Goal: Task Accomplishment & Management: Complete application form

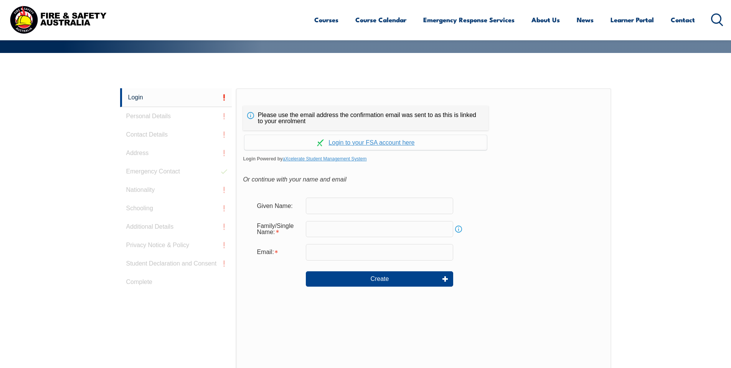
scroll to position [166, 0]
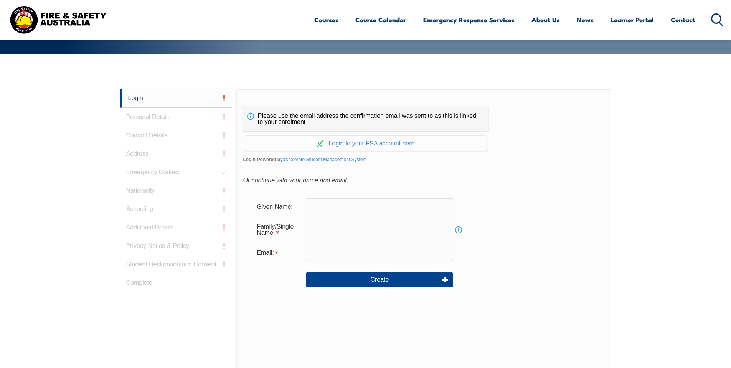
click at [337, 205] on input "text" at bounding box center [379, 206] width 147 height 16
type input "[PERSON_NAME]"
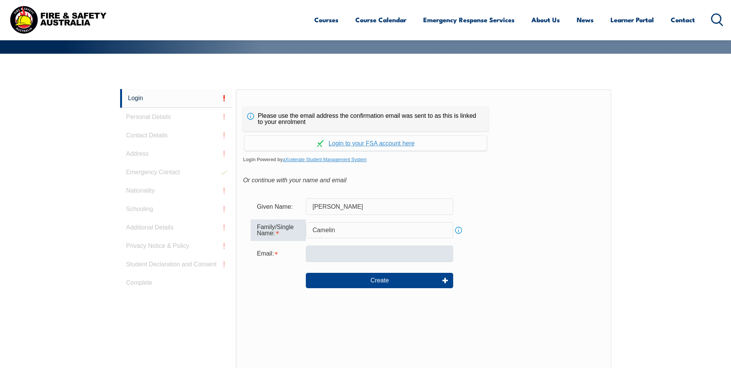
type input "Camelin"
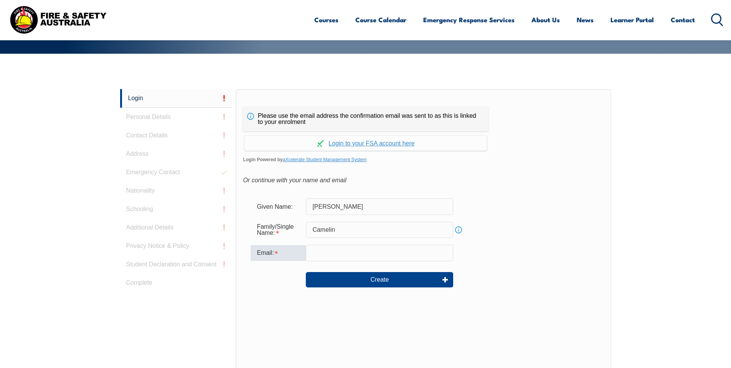
click at [347, 256] on input "email" at bounding box center [379, 253] width 147 height 16
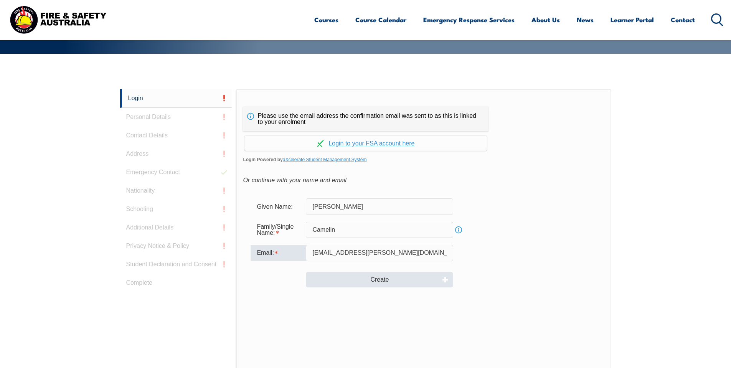
type input "[EMAIL_ADDRESS][PERSON_NAME][DOMAIN_NAME]"
click at [384, 284] on button "Create" at bounding box center [379, 279] width 147 height 15
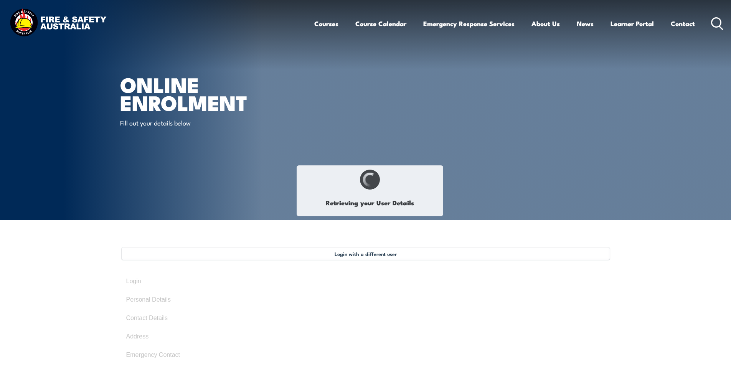
select select "Mr"
type input "[PERSON_NAME]"
type input "Camelin"
type input "August 25, 1969"
type input "XUSYNR9GTF"
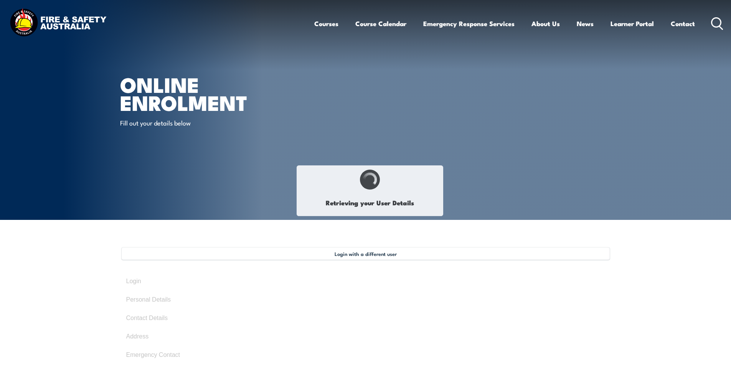
select select "M"
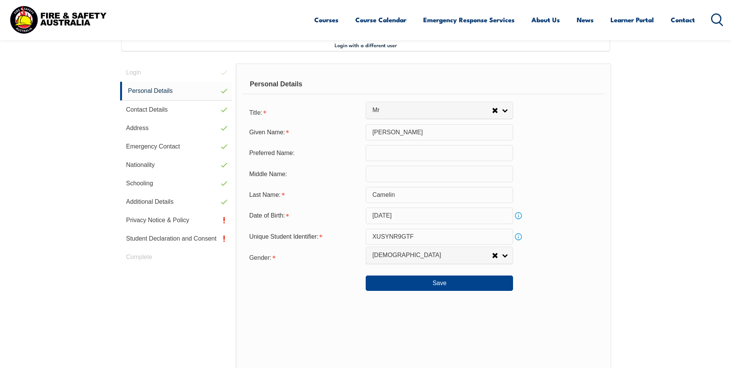
scroll to position [209, 0]
click at [432, 282] on button "Save" at bounding box center [439, 282] width 147 height 15
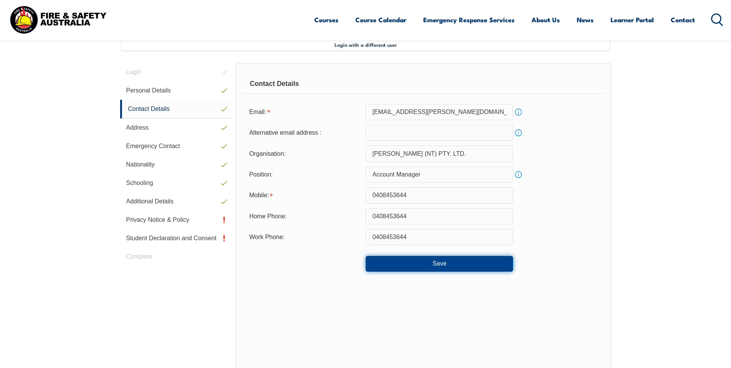
click at [435, 268] on button "Save" at bounding box center [439, 263] width 147 height 15
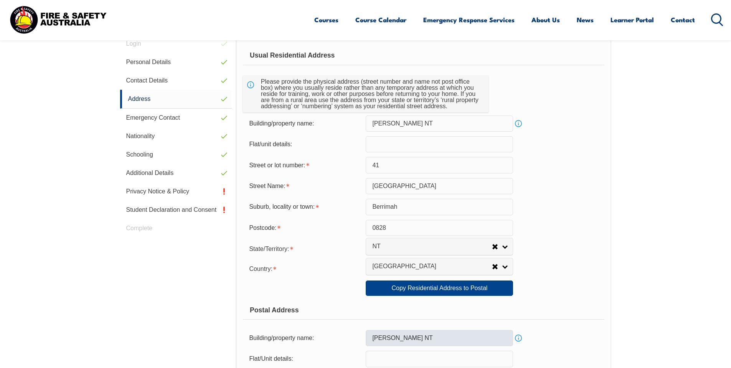
scroll to position [286, 0]
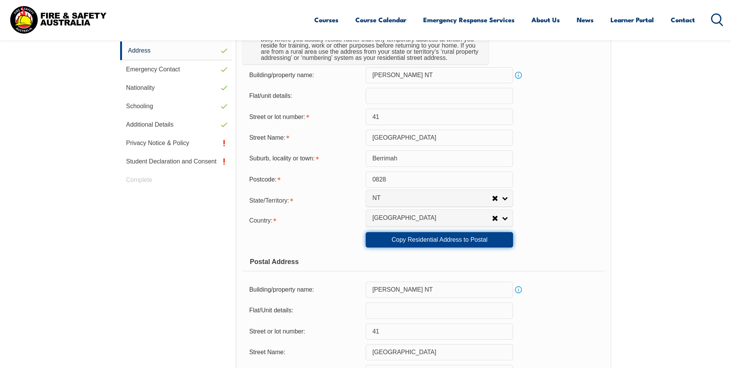
click at [429, 239] on link "Copy Residential Address to Postal" at bounding box center [439, 239] width 147 height 15
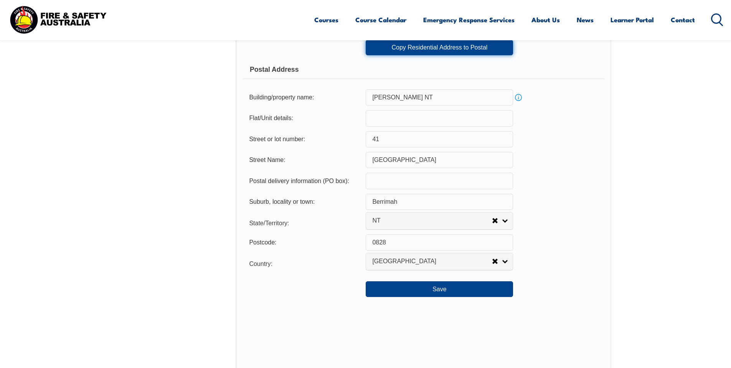
scroll to position [554, 0]
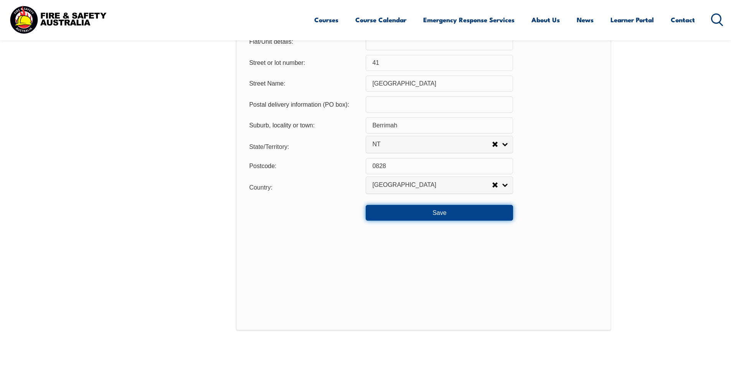
click at [427, 214] on button "Save" at bounding box center [439, 212] width 147 height 15
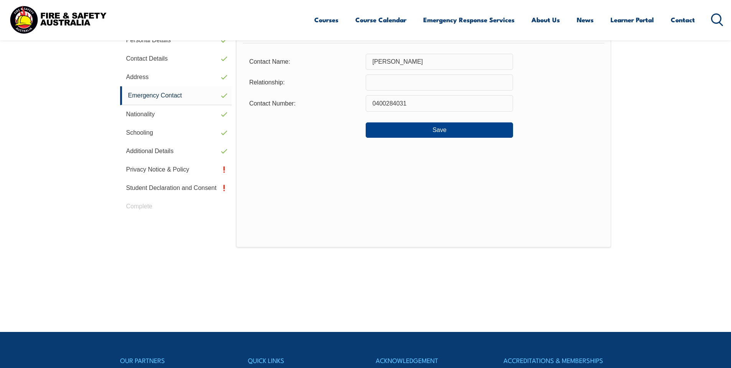
scroll to position [209, 0]
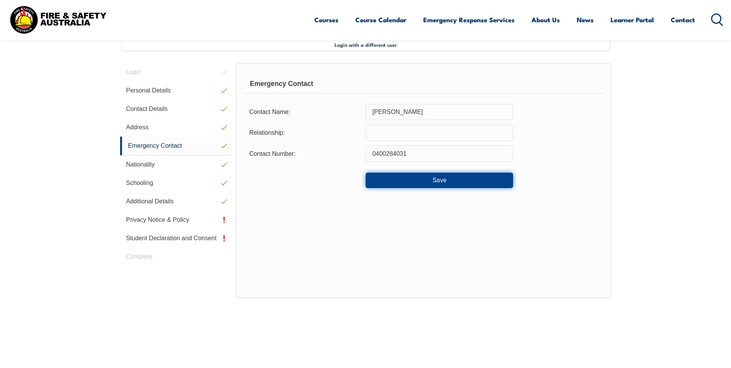
click at [437, 184] on button "Save" at bounding box center [439, 180] width 147 height 15
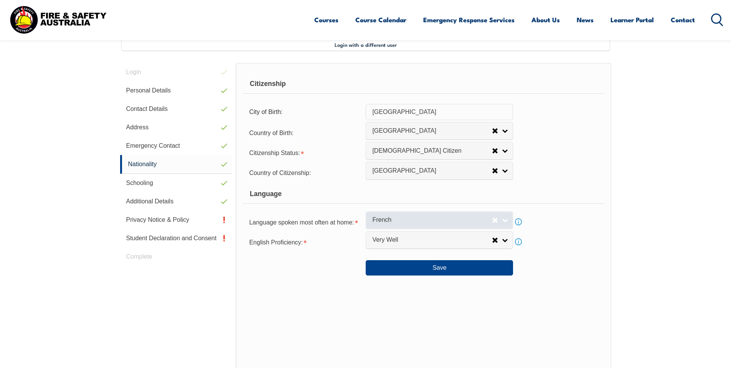
click at [425, 219] on span "French" at bounding box center [432, 220] width 120 height 8
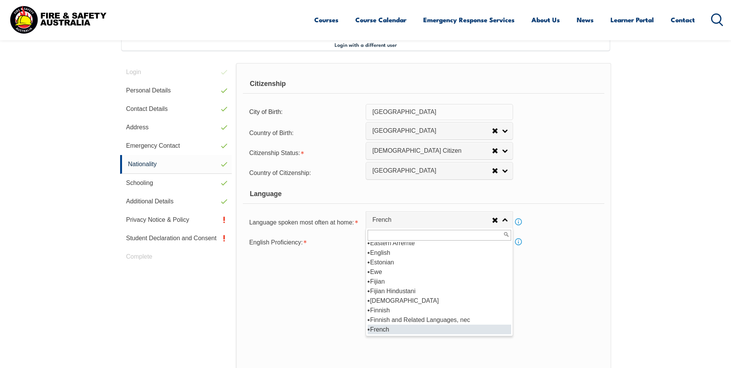
scroll to position [955, 0]
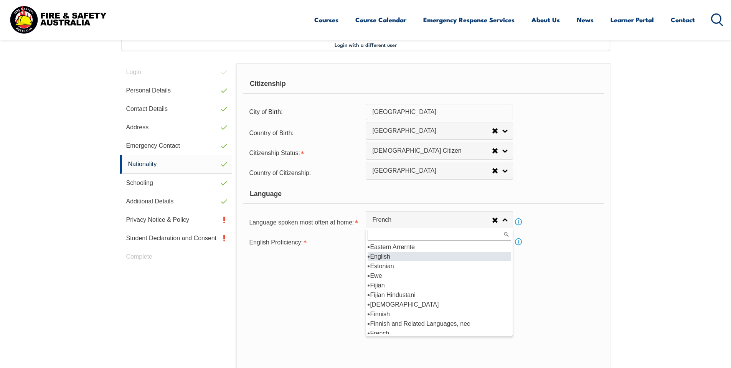
click at [389, 257] on li "English" at bounding box center [440, 257] width 144 height 10
select select "1201"
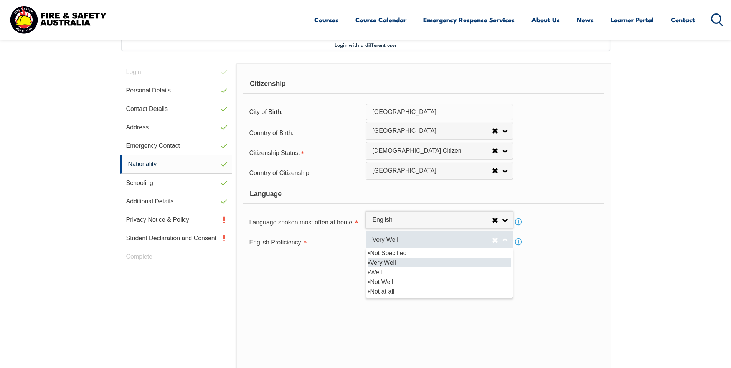
click at [404, 243] on span "Very Well" at bounding box center [432, 240] width 120 height 8
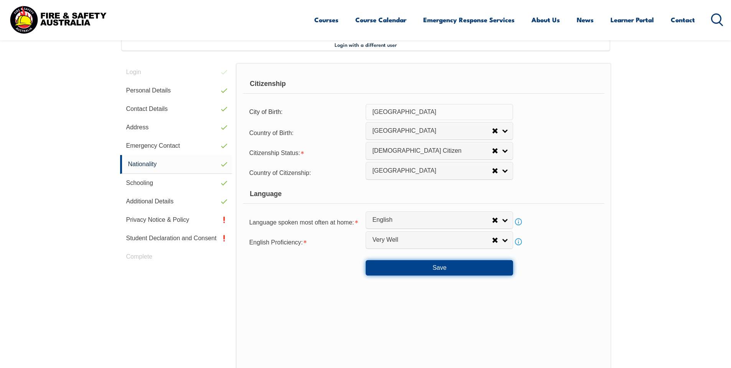
click at [414, 274] on button "Save" at bounding box center [439, 267] width 147 height 15
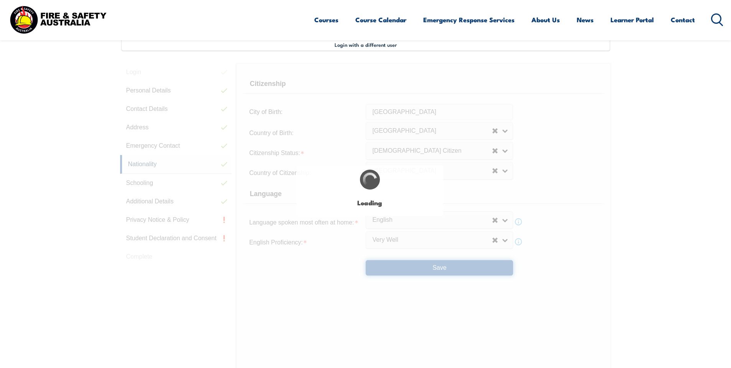
select select "false"
select select "true"
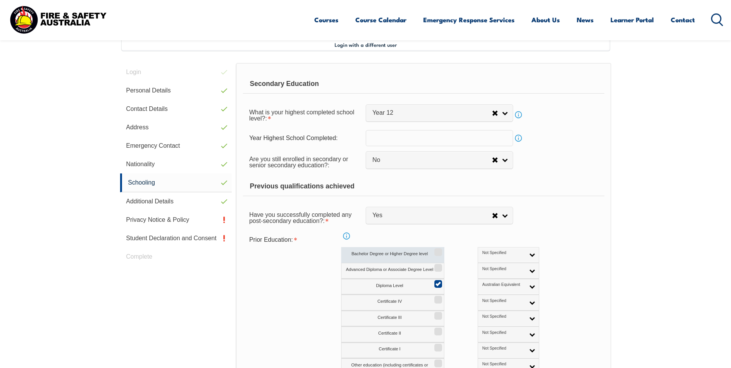
click at [438, 250] on input "Bachelor Degree or Higher Degree level" at bounding box center [437, 249] width 5 height 1
checkbox input "true"
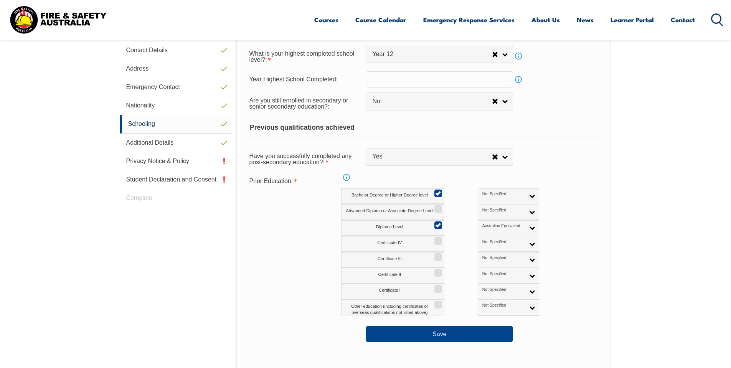
scroll to position [286, 0]
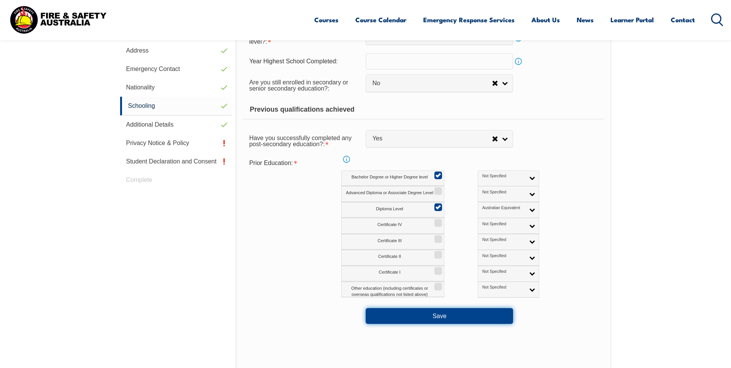
click at [455, 323] on button "Save" at bounding box center [439, 315] width 147 height 15
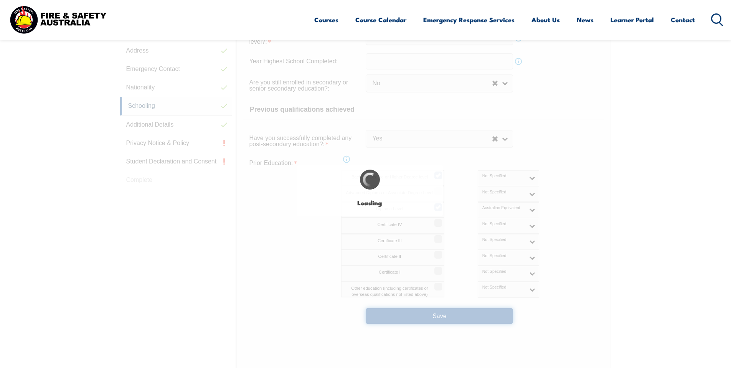
select select "false"
select select "true"
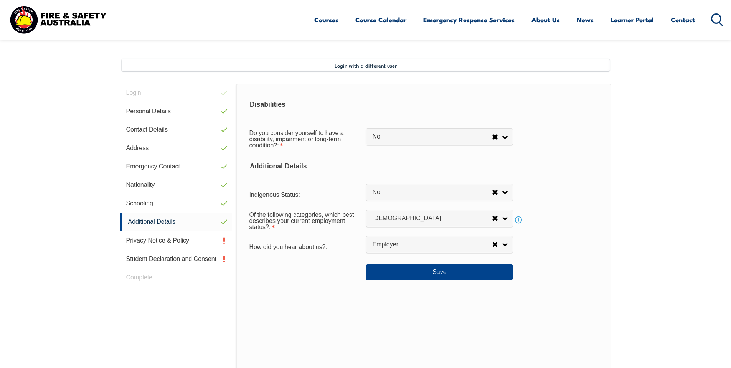
scroll to position [171, 0]
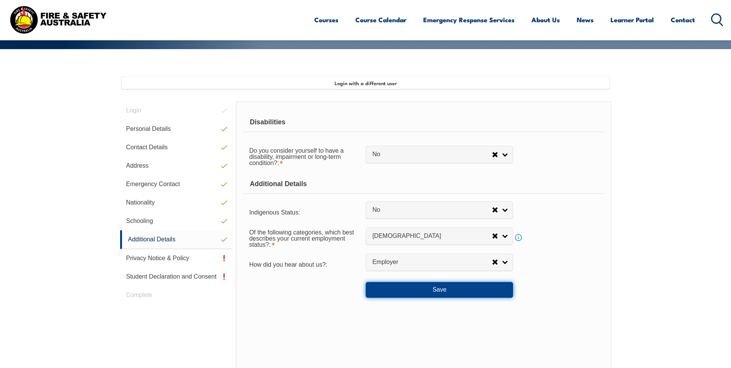
click at [450, 295] on button "Save" at bounding box center [439, 289] width 147 height 15
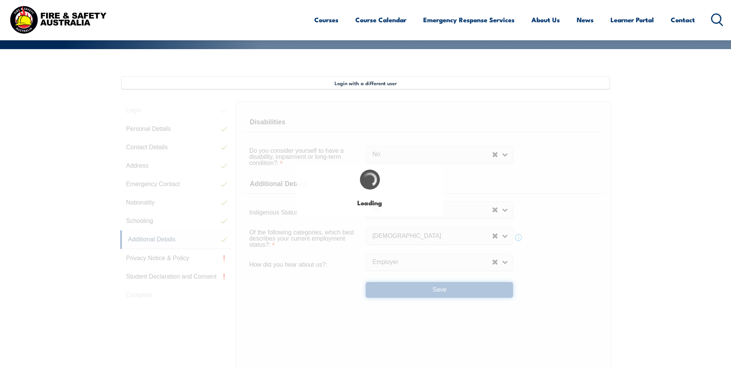
select select "false"
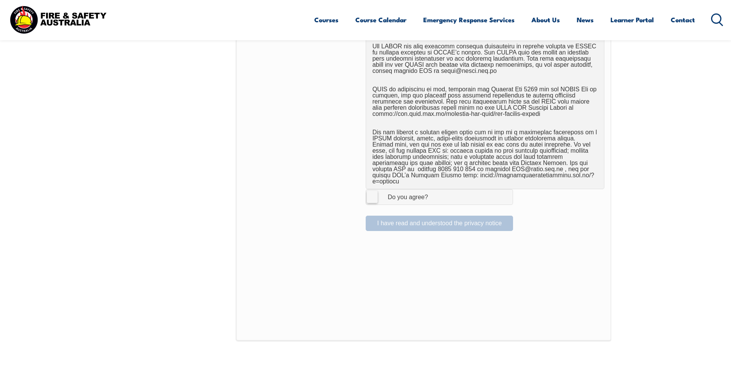
scroll to position [478, 0]
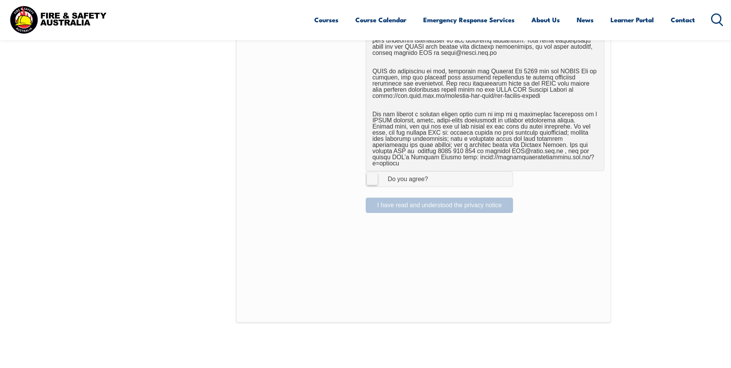
click at [374, 176] on label "I Agree Do you agree?" at bounding box center [439, 178] width 147 height 15
click at [434, 176] on input "I Agree Do you agree?" at bounding box center [440, 179] width 13 height 15
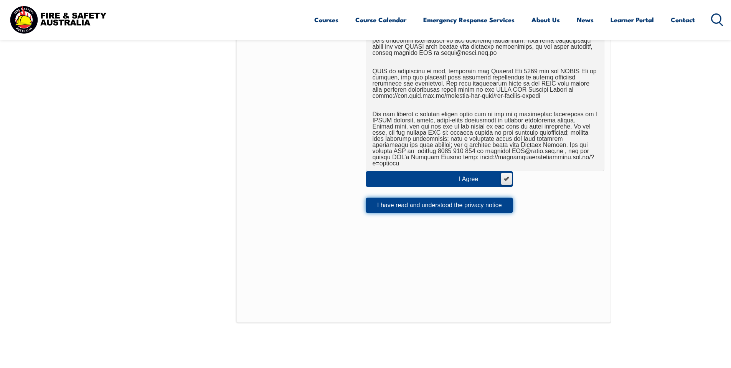
click at [404, 201] on button "I have read and understood the privacy notice" at bounding box center [439, 205] width 147 height 15
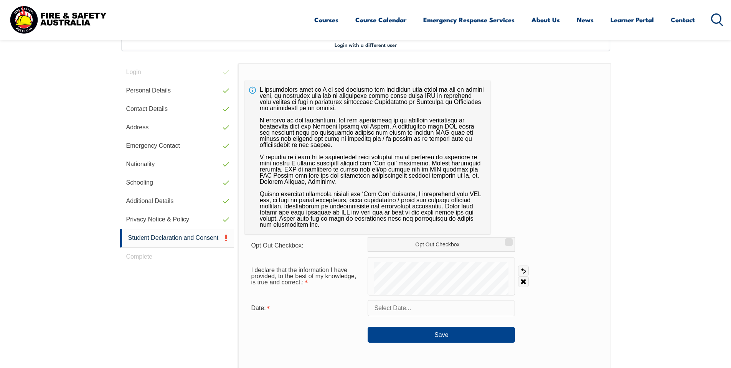
scroll to position [247, 0]
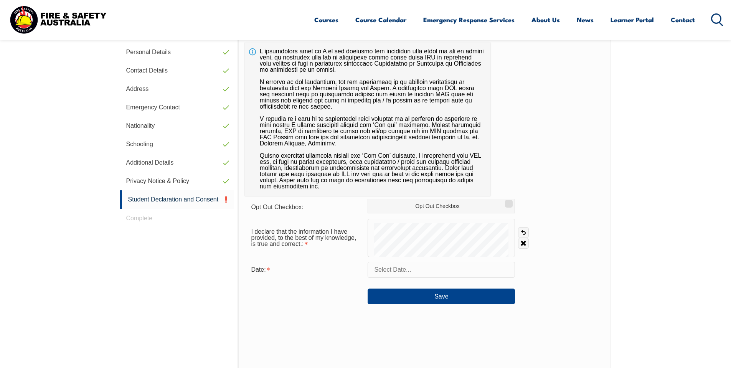
click at [408, 268] on input "text" at bounding box center [441, 270] width 147 height 16
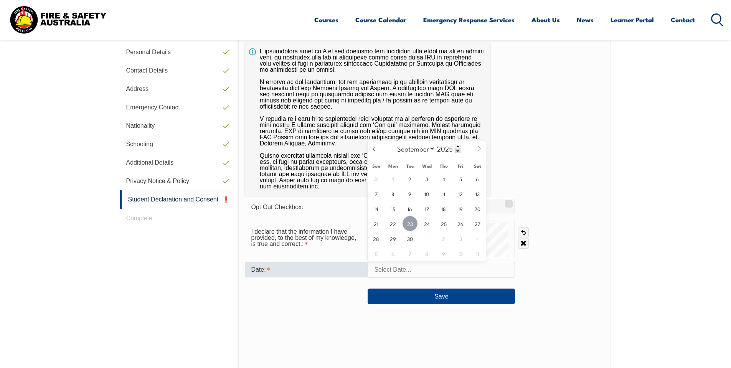
click at [411, 226] on span "23" at bounding box center [410, 223] width 15 height 15
type input "September 23, 2025"
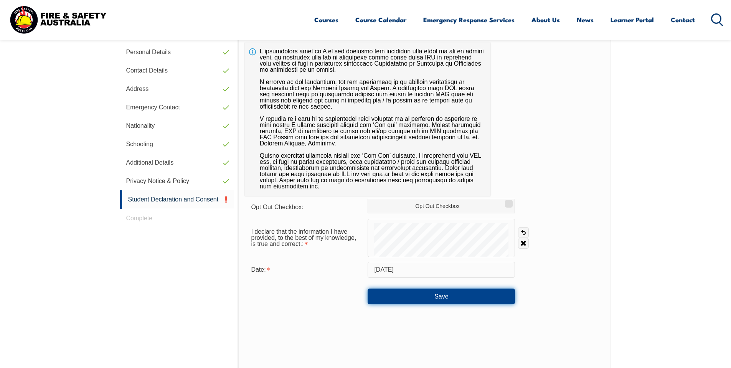
click at [432, 302] on button "Save" at bounding box center [441, 296] width 147 height 15
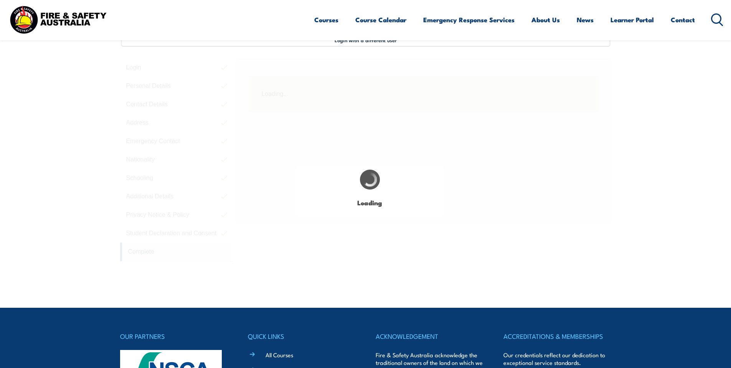
scroll to position [209, 0]
